Goal: Feedback & Contribution: Contribute content

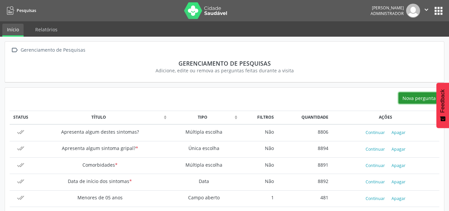
click at [418, 102] on button "Nova pergunta" at bounding box center [419, 97] width 41 height 11
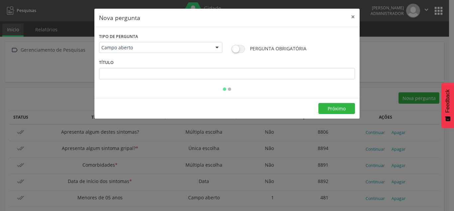
click at [238, 51] on span at bounding box center [238, 49] width 13 height 8
click at [238, 50] on span at bounding box center [238, 49] width 13 height 8
click at [243, 52] on span at bounding box center [238, 49] width 13 height 8
click at [220, 48] on div at bounding box center [217, 47] width 10 height 11
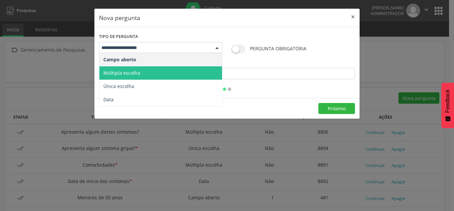
click at [133, 77] on span "Múltipla escolha" at bounding box center [160, 72] width 123 height 13
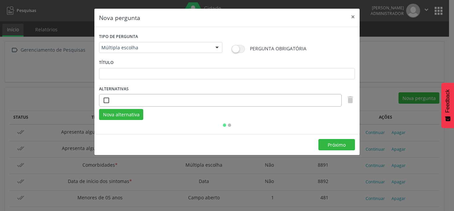
click at [124, 98] on input "text" at bounding box center [225, 99] width 225 height 11
type input "***"
click at [115, 113] on button "Nova alternativa" at bounding box center [121, 114] width 44 height 11
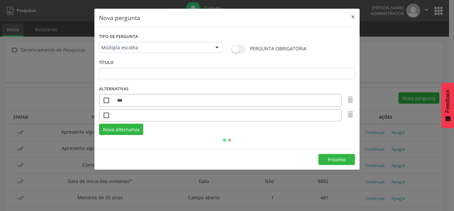
click at [123, 114] on input "text" at bounding box center [225, 114] width 225 height 11
type input "***"
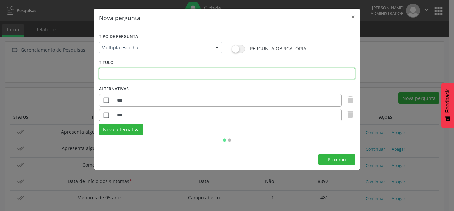
click at [206, 75] on input "text" at bounding box center [227, 73] width 256 height 11
type input "**********"
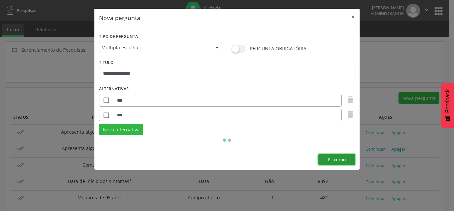
click at [344, 159] on button "Próximo" at bounding box center [337, 159] width 37 height 11
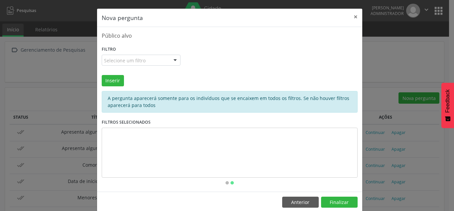
click at [137, 65] on div "Selecione um filtro" at bounding box center [141, 60] width 79 height 11
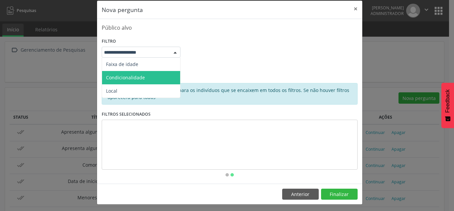
scroll to position [10, 0]
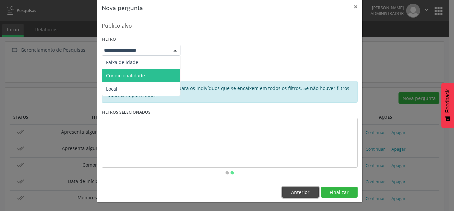
click at [302, 191] on button "Anterior" at bounding box center [300, 191] width 37 height 11
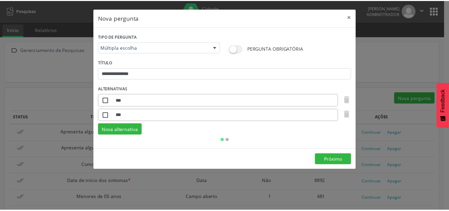
scroll to position [0, 0]
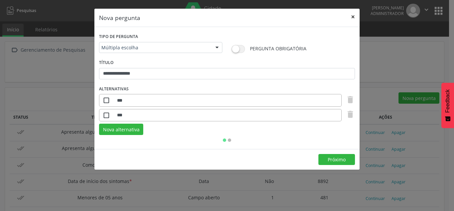
click at [352, 17] on button "×" at bounding box center [353, 17] width 13 height 16
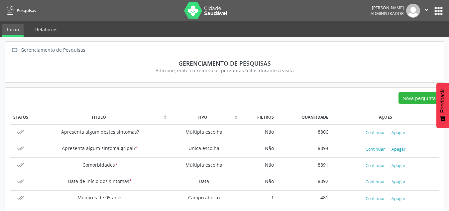
click at [51, 27] on link "Relatórios" at bounding box center [47, 30] width 32 height 12
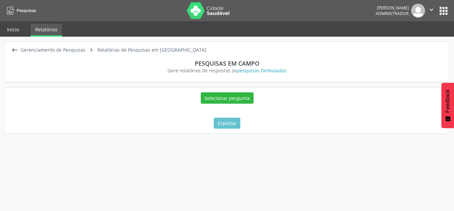
click at [17, 29] on link "Início" at bounding box center [12, 30] width 21 height 12
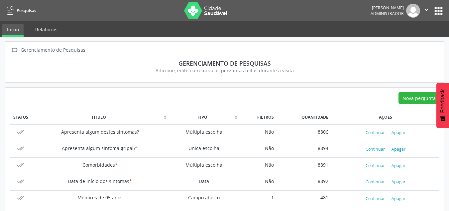
click at [47, 28] on link "Relatórios" at bounding box center [47, 30] width 32 height 12
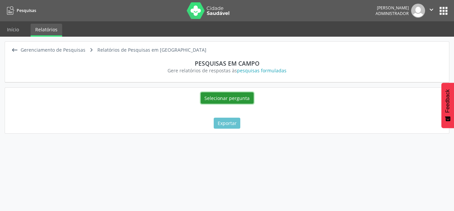
click at [226, 100] on button "Selecionar pergunta" at bounding box center [227, 97] width 53 height 11
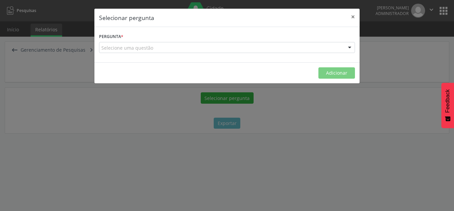
click at [135, 52] on div "Selecione uma questão" at bounding box center [227, 47] width 256 height 11
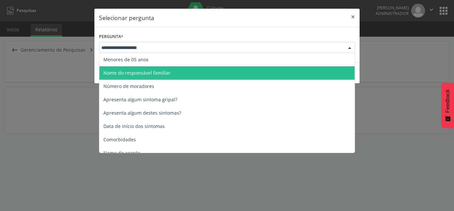
click at [134, 70] on span "Nome do responsável familiar" at bounding box center [136, 73] width 67 height 6
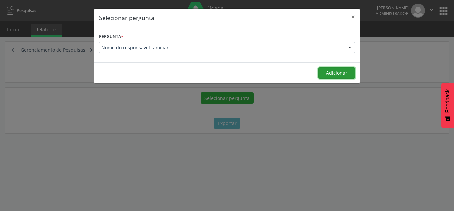
click at [334, 68] on button "Adicionar" at bounding box center [337, 72] width 37 height 11
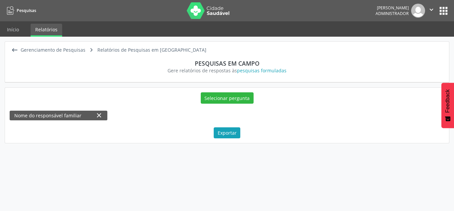
click at [206, 10] on img at bounding box center [208, 10] width 43 height 17
